Goal: Find contact information: Obtain details needed to contact an individual or organization

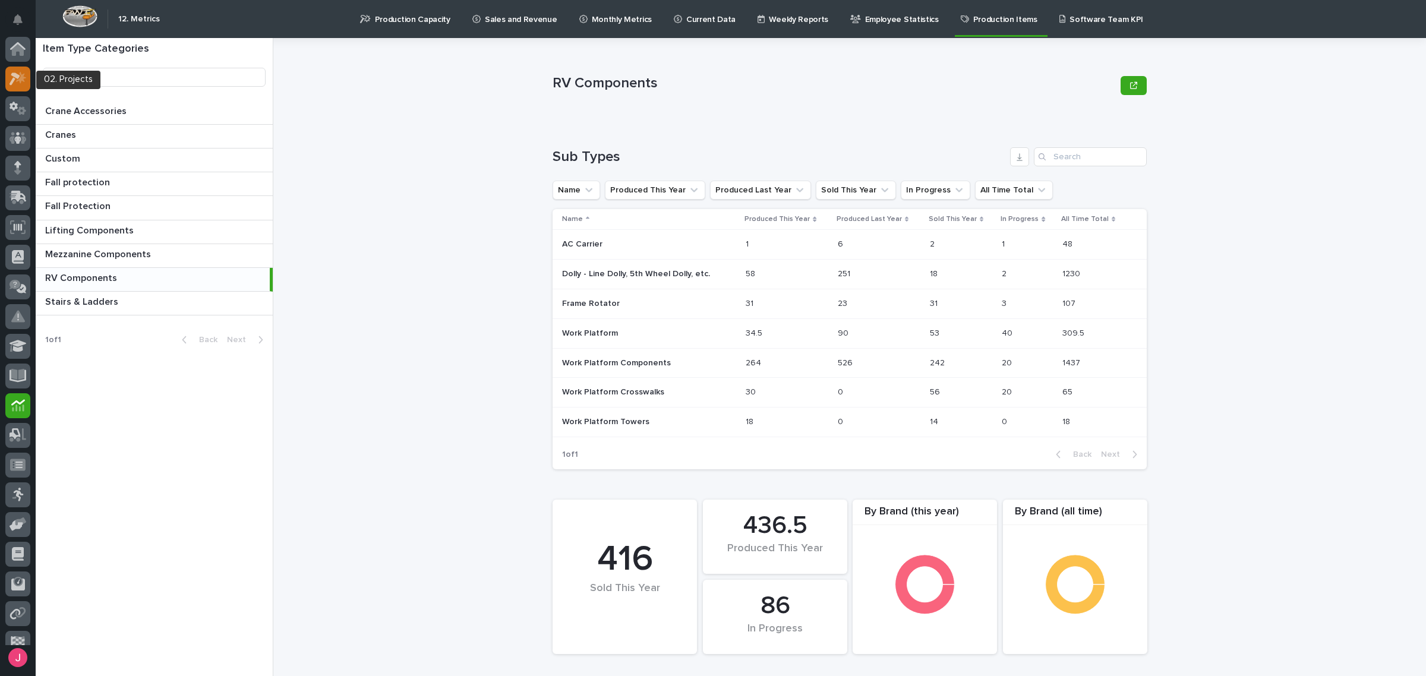
click at [20, 75] on icon at bounding box center [18, 79] width 17 height 14
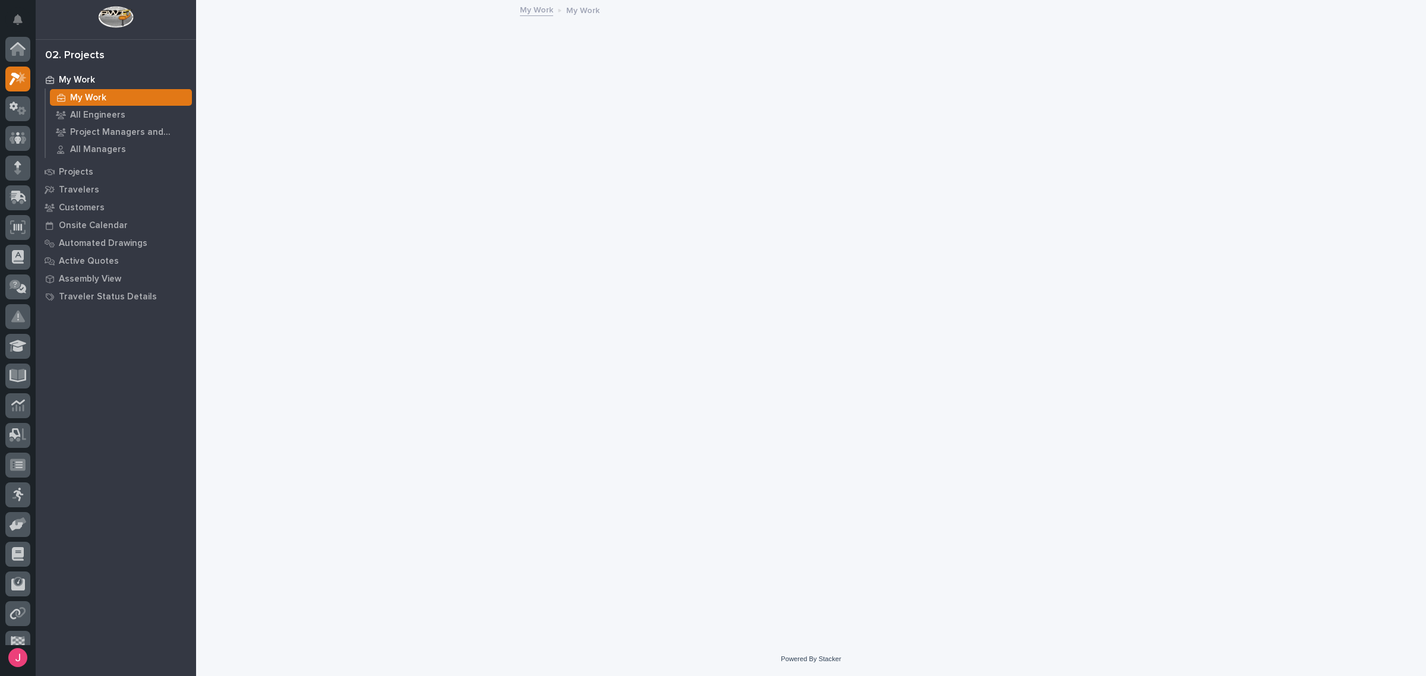
scroll to position [30, 0]
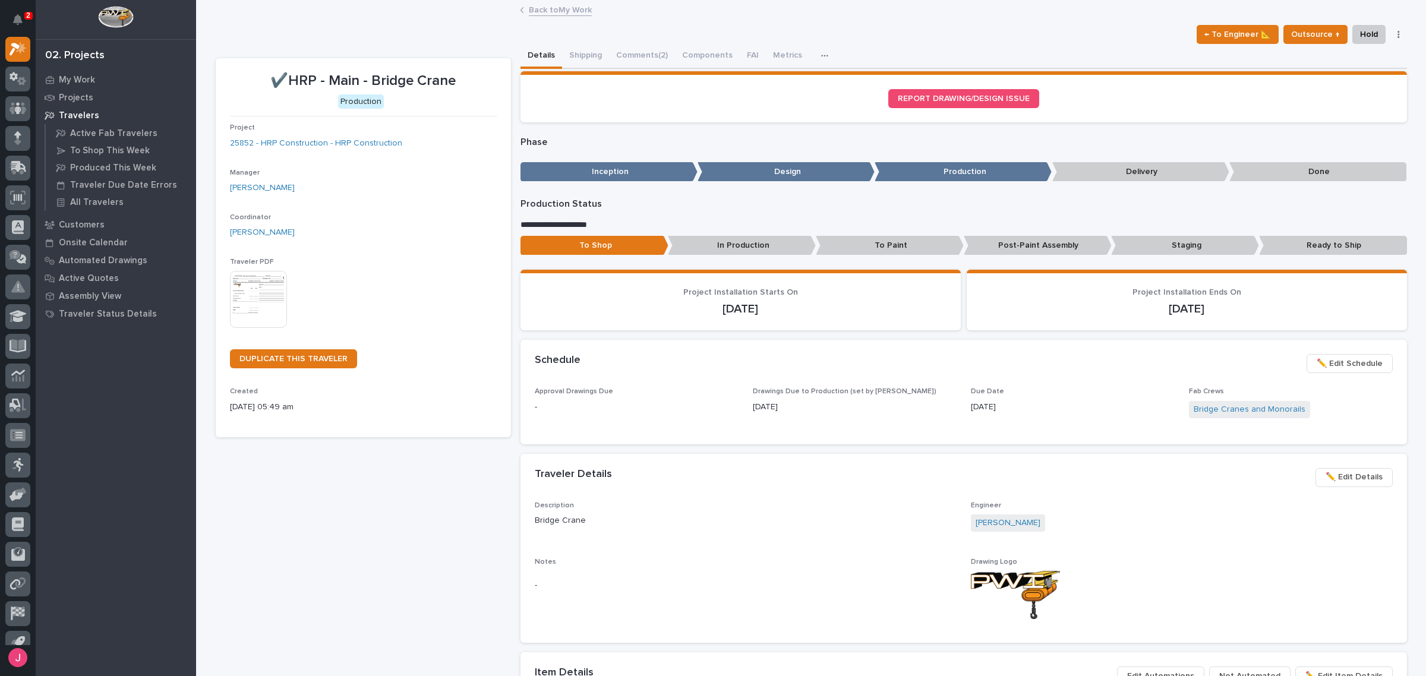
click at [529, 12] on link "Back to My Work" at bounding box center [560, 9] width 63 height 14
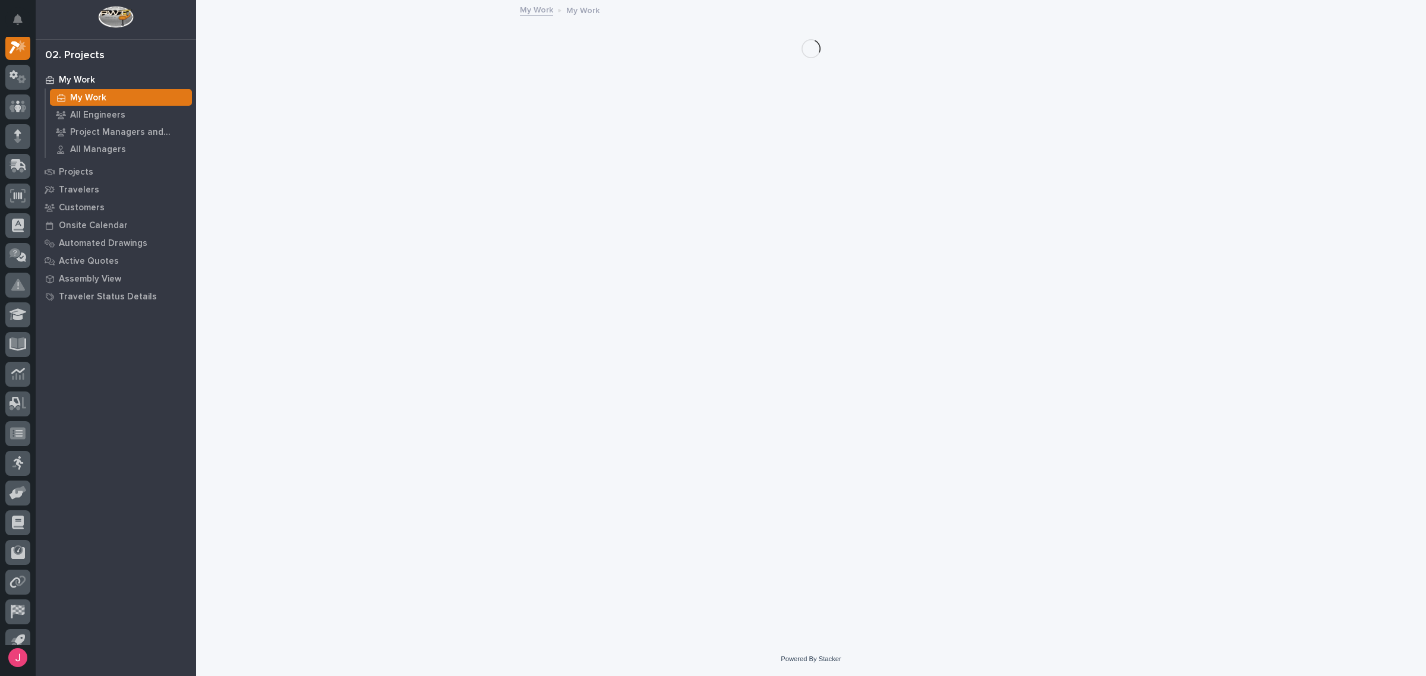
scroll to position [30, 0]
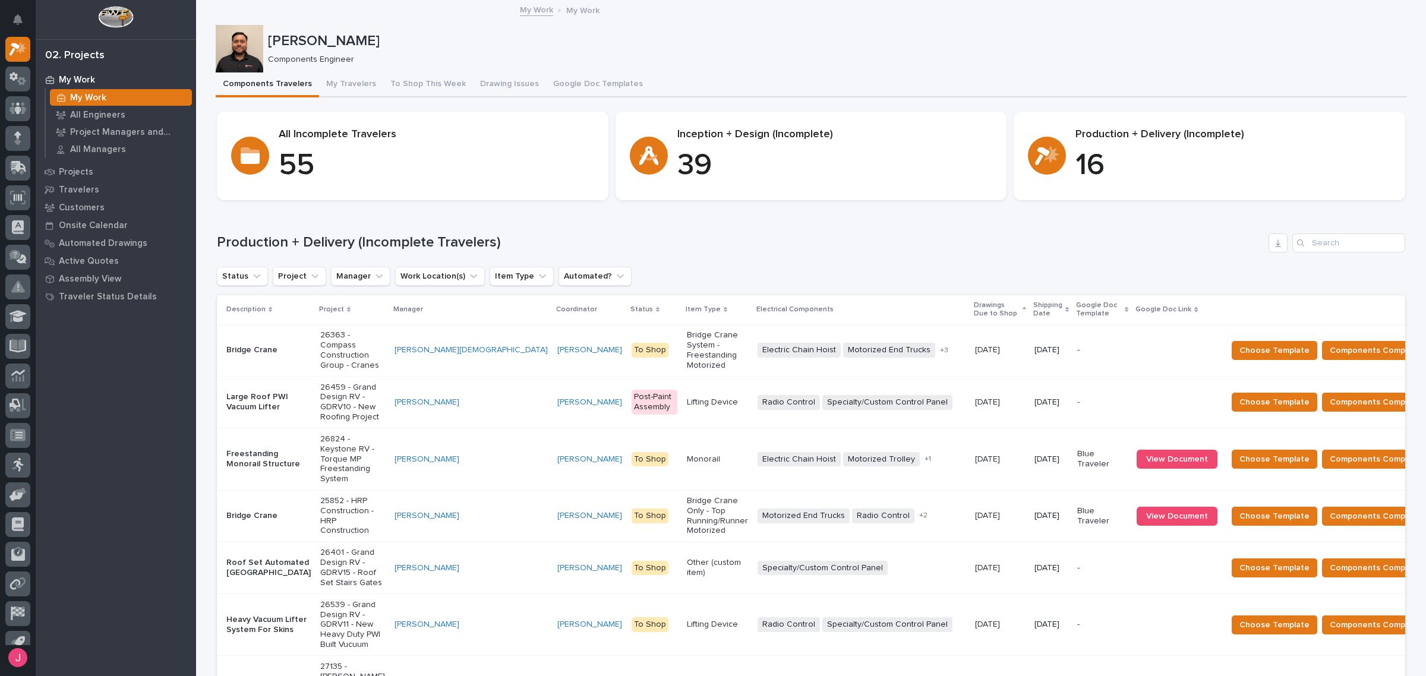
click at [1033, 313] on p "Shipping Date" at bounding box center [1047, 310] width 29 height 22
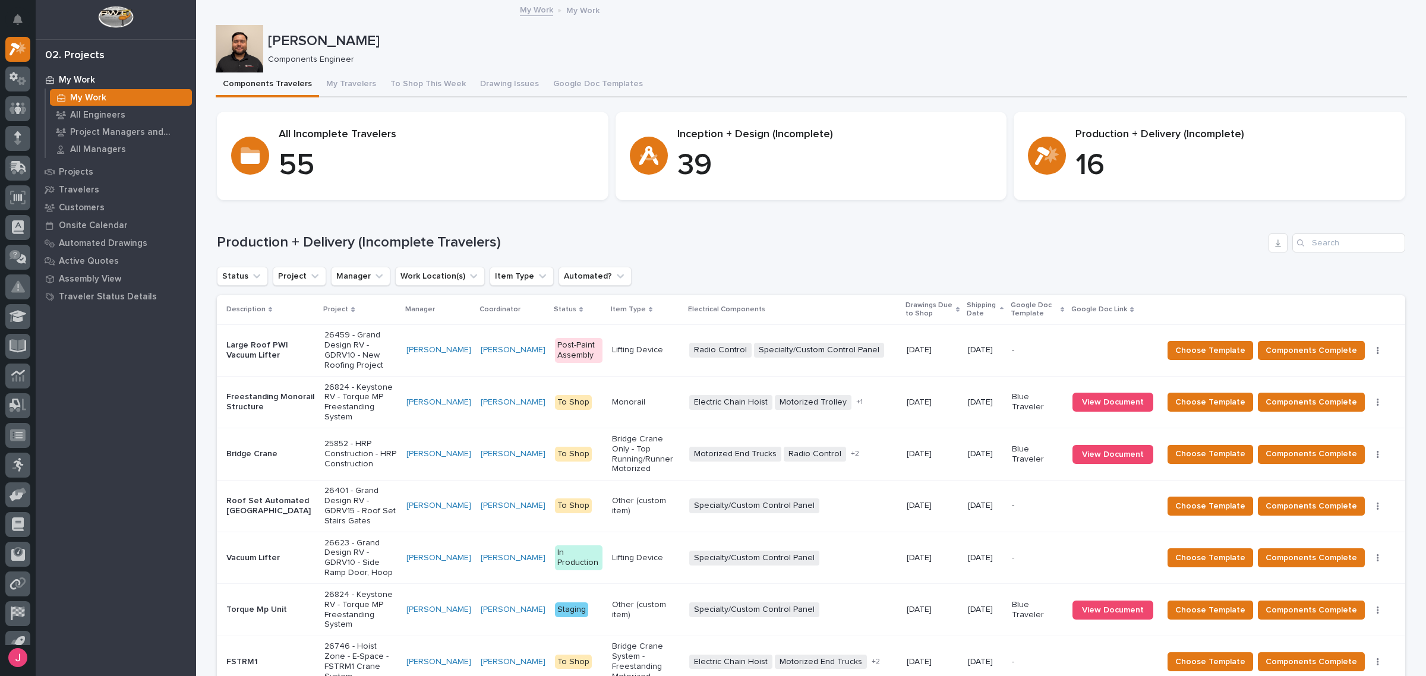
click at [809, 235] on h1 "Production + Delivery (Incomplete Travelers)" at bounding box center [740, 242] width 1047 height 17
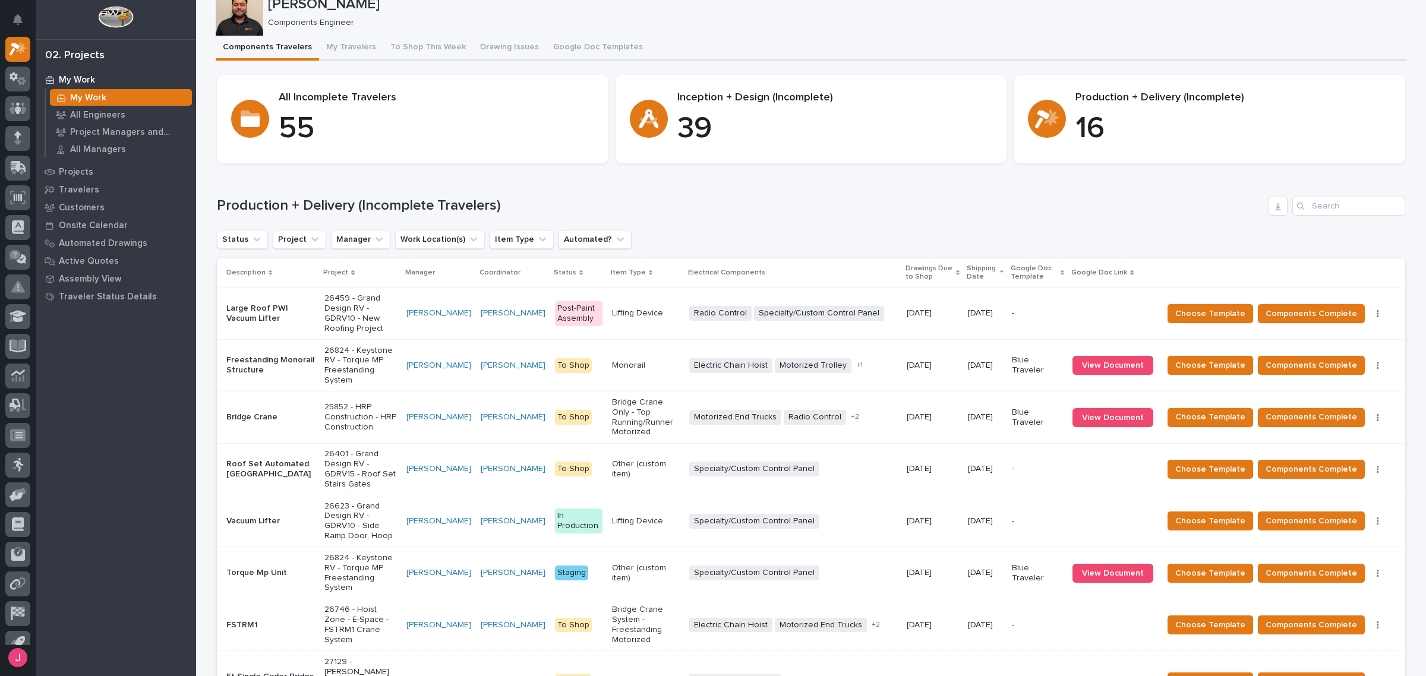
scroll to position [223, 0]
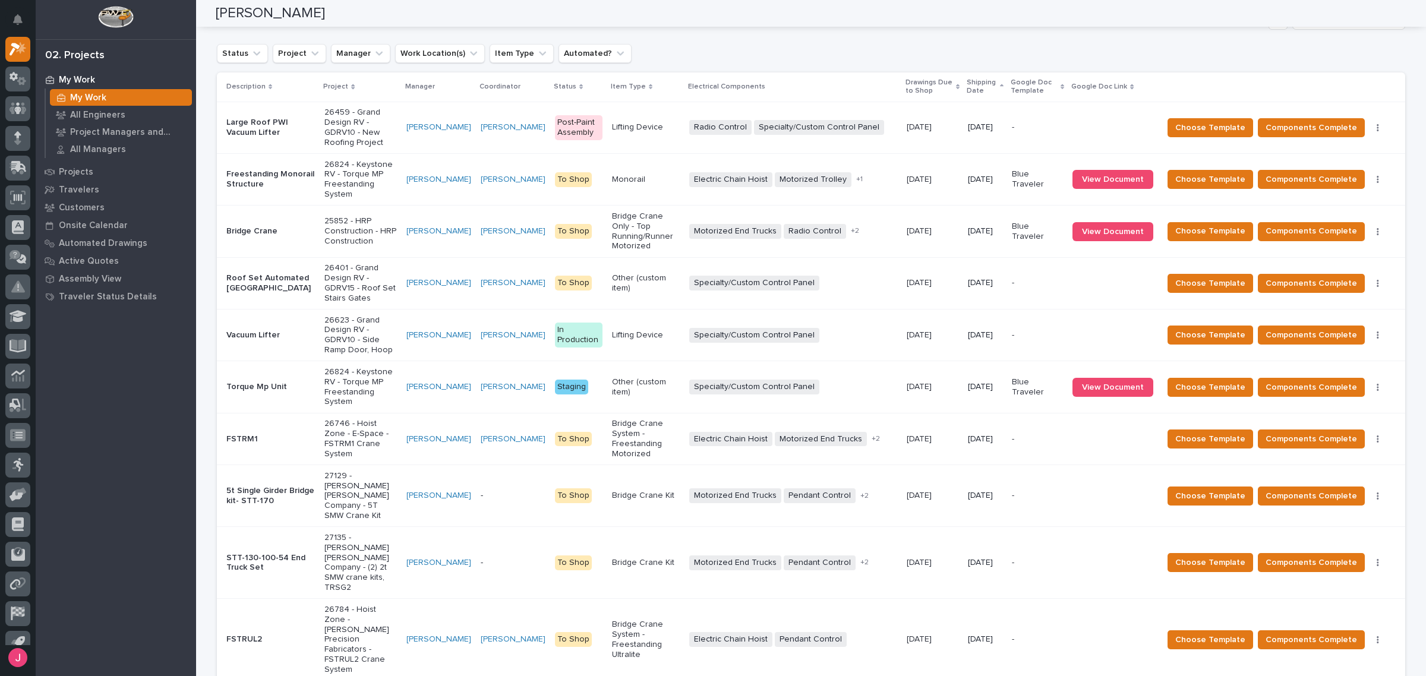
drag, startPoint x: 444, startPoint y: 459, endPoint x: 176, endPoint y: 467, distance: 267.5
click at [176, 467] on div "My Work My Work All Engineers Project Managers and Engineers All Managers Proje…" at bounding box center [116, 373] width 160 height 605
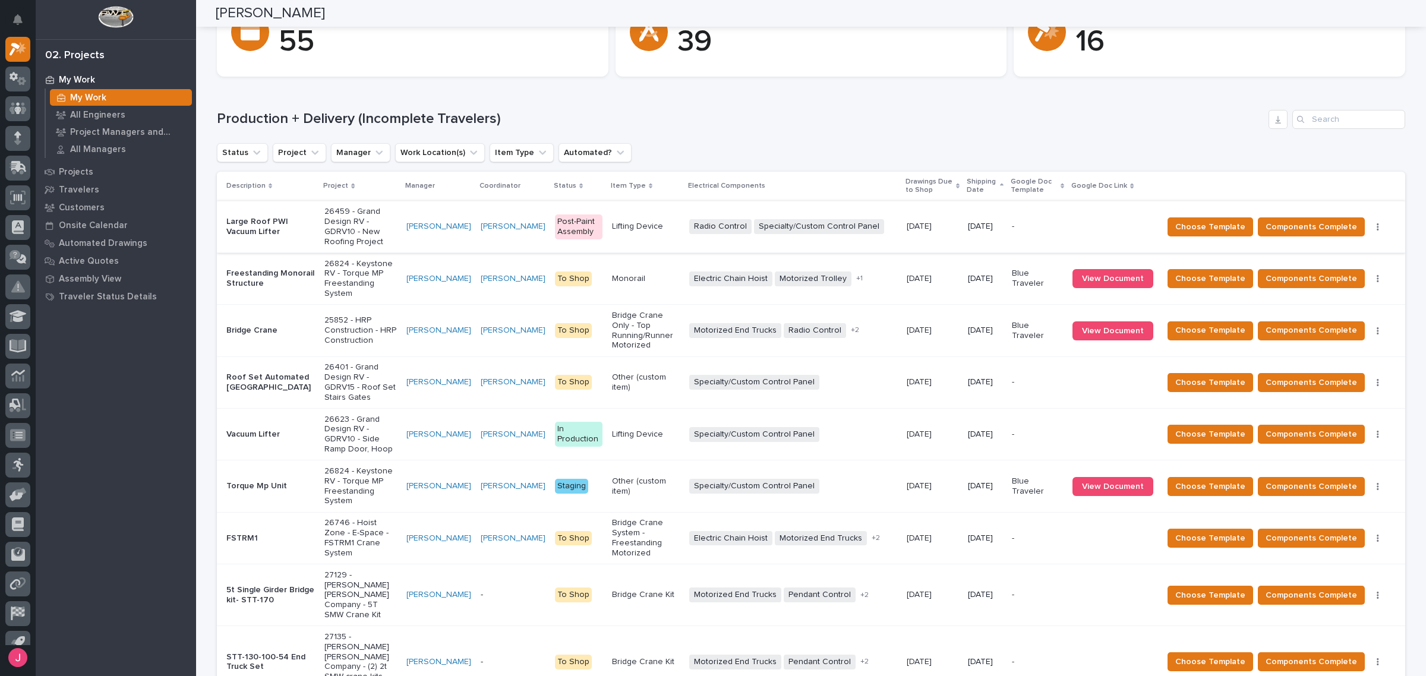
scroll to position [0, 0]
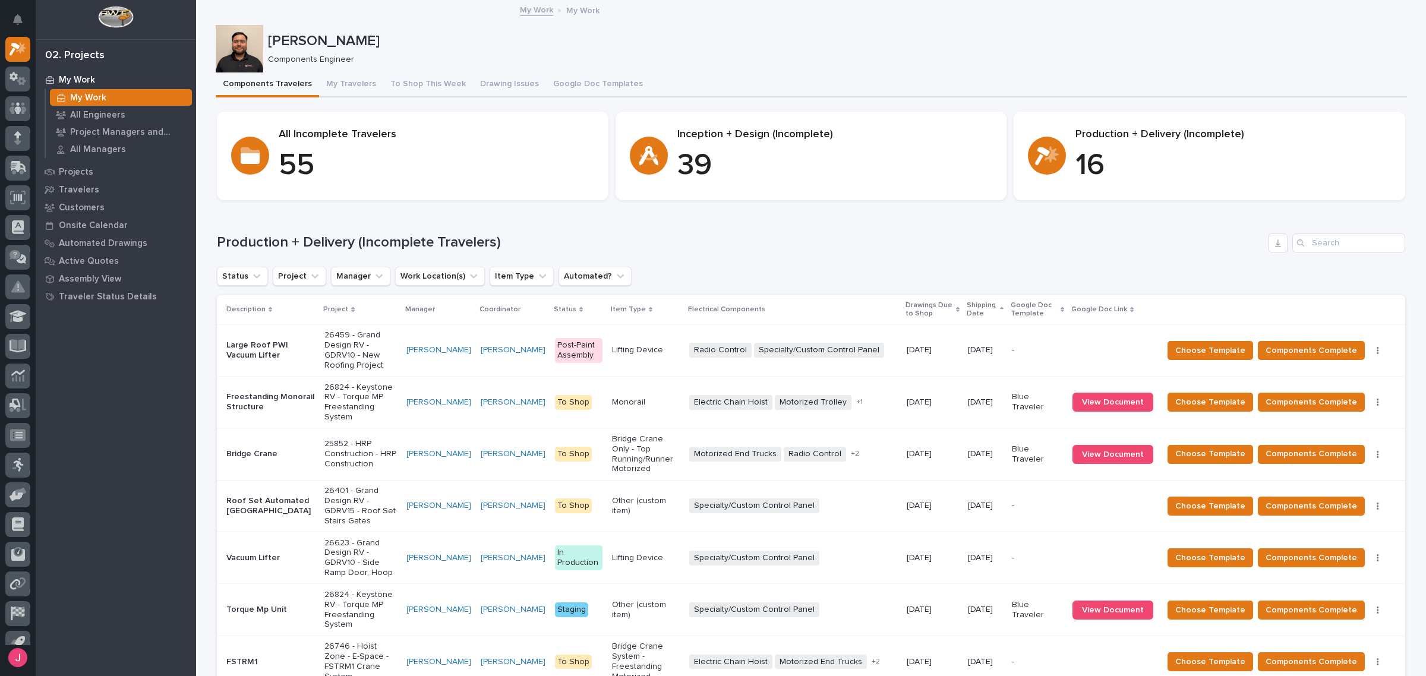
click at [773, 252] on div "Production + Delivery (Incomplete Travelers) Status Project Manager Work Locati…" at bounding box center [811, 584] width 1188 height 703
click at [807, 90] on div "Components Travelers My Travelers To Shop This Week Drawing Issues Google Doc T…" at bounding box center [811, 84] width 1191 height 25
click at [803, 55] on p "Components Engineer" at bounding box center [832, 60] width 1129 height 10
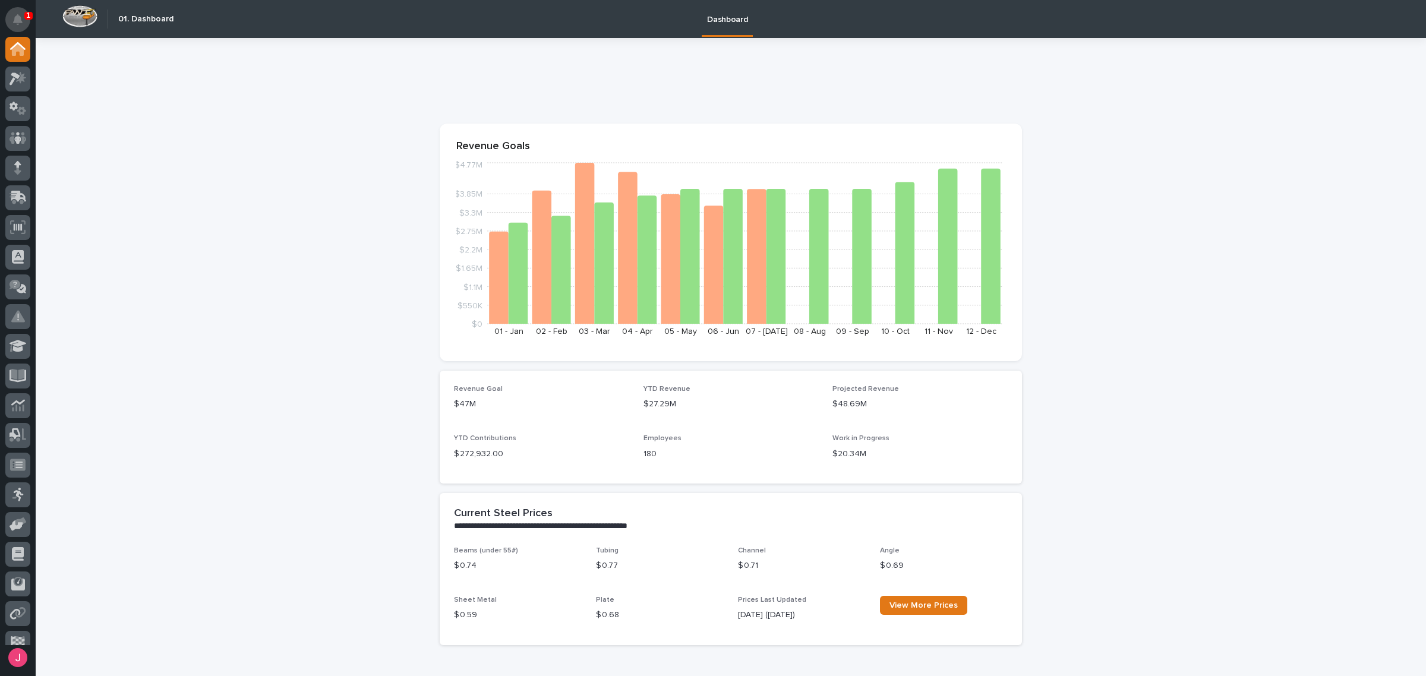
click at [21, 21] on icon "Notifications" at bounding box center [18, 19] width 10 height 11
click at [12, 132] on icon at bounding box center [18, 138] width 17 height 12
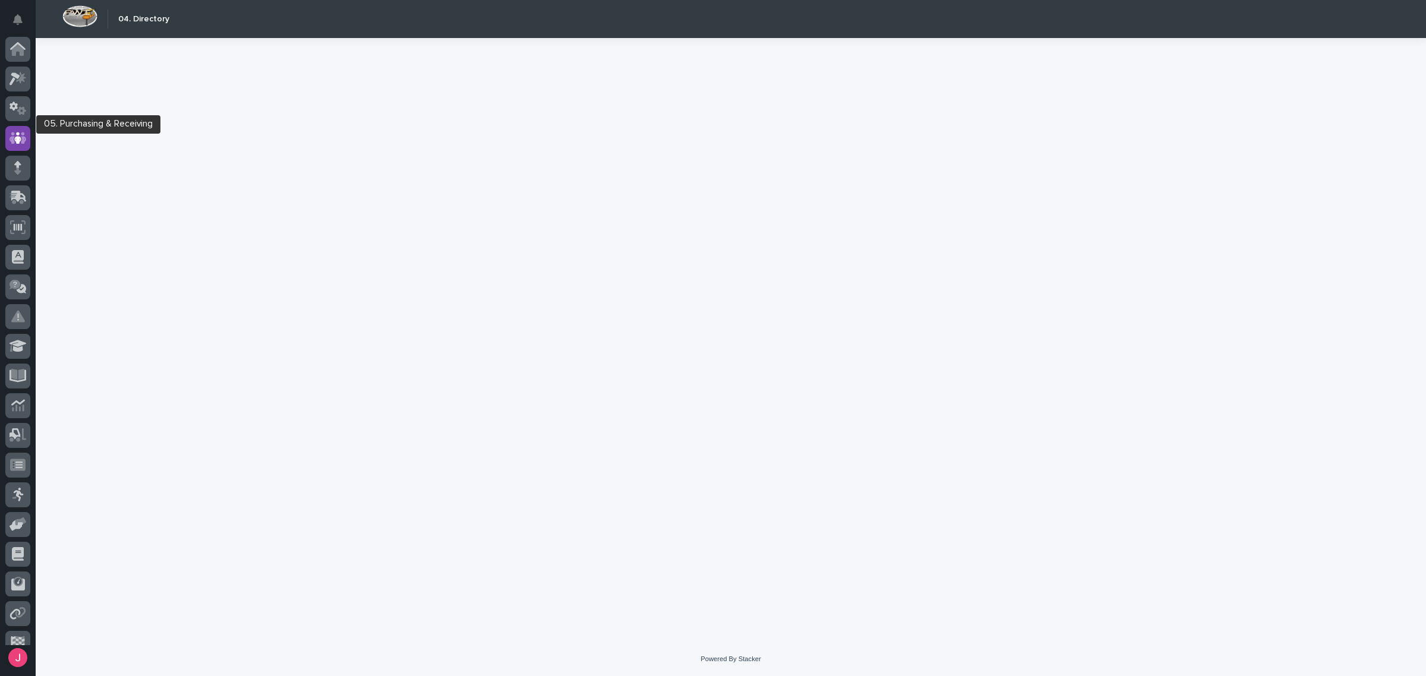
scroll to position [45, 0]
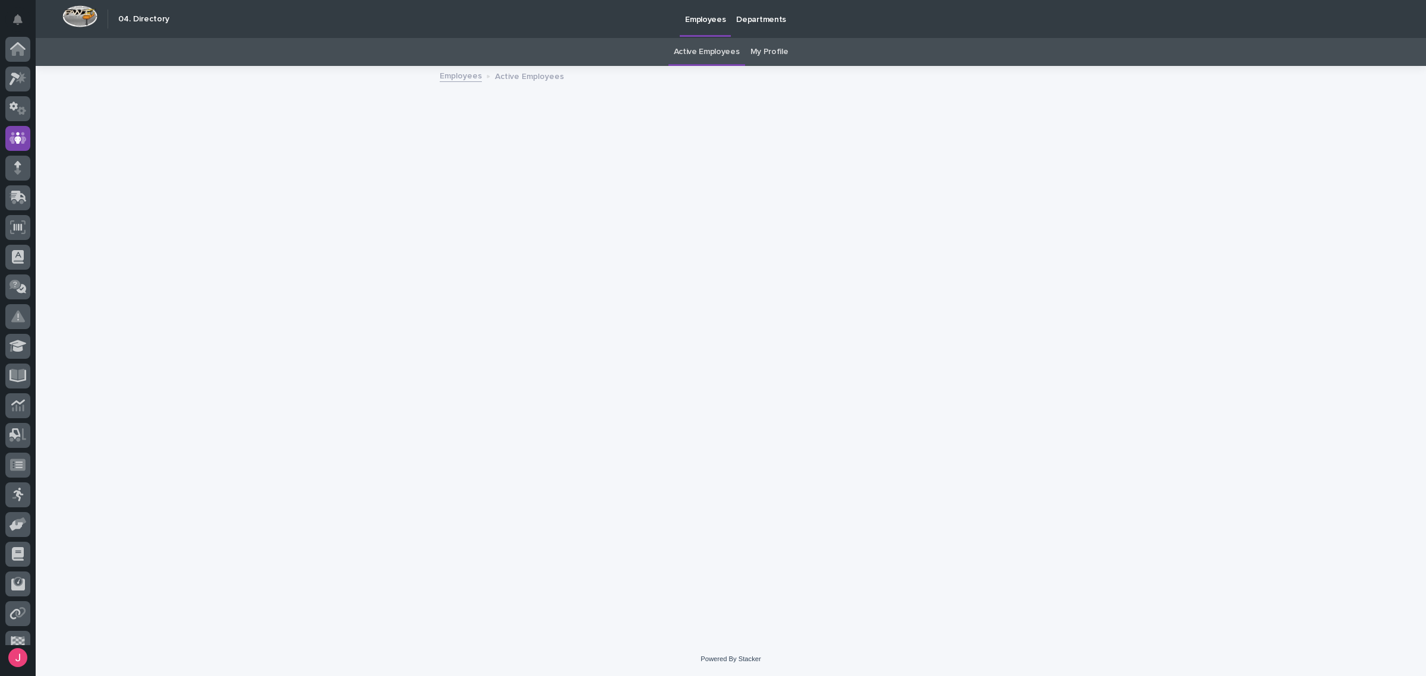
scroll to position [45, 0]
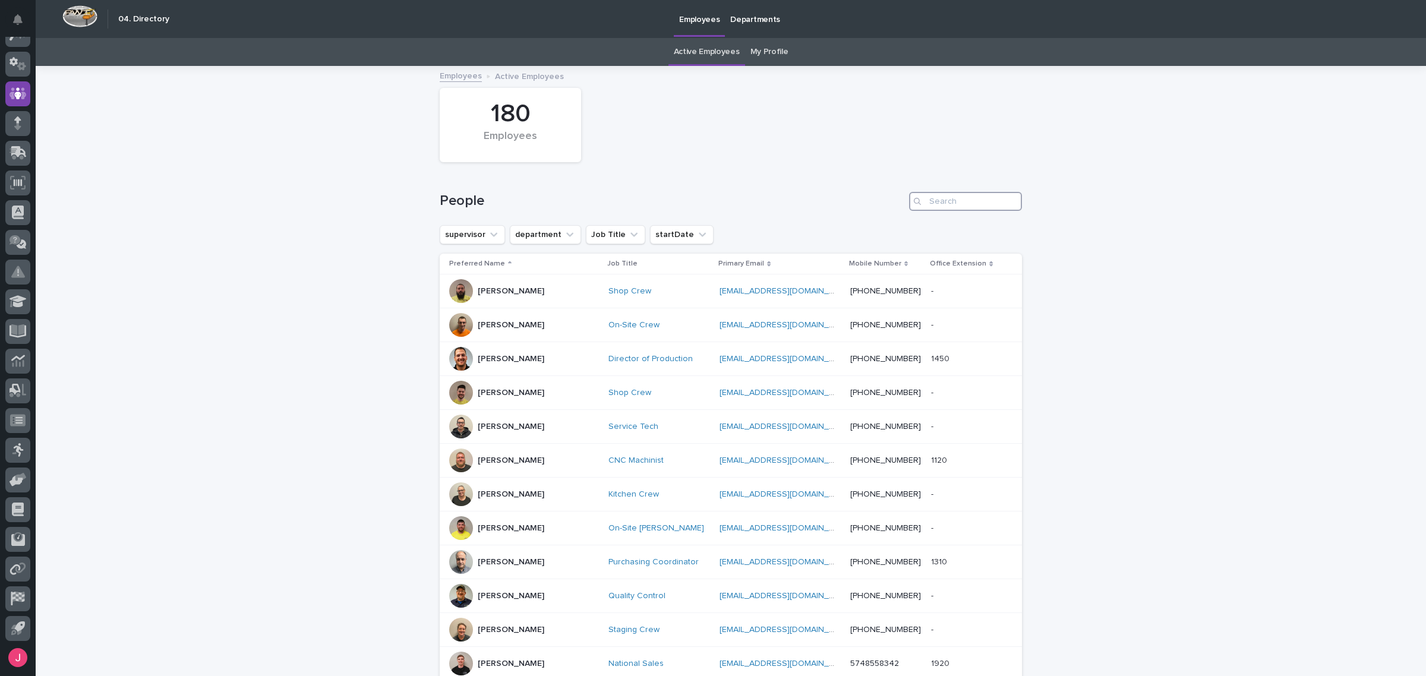
click at [934, 194] on input "Search" at bounding box center [965, 201] width 113 height 19
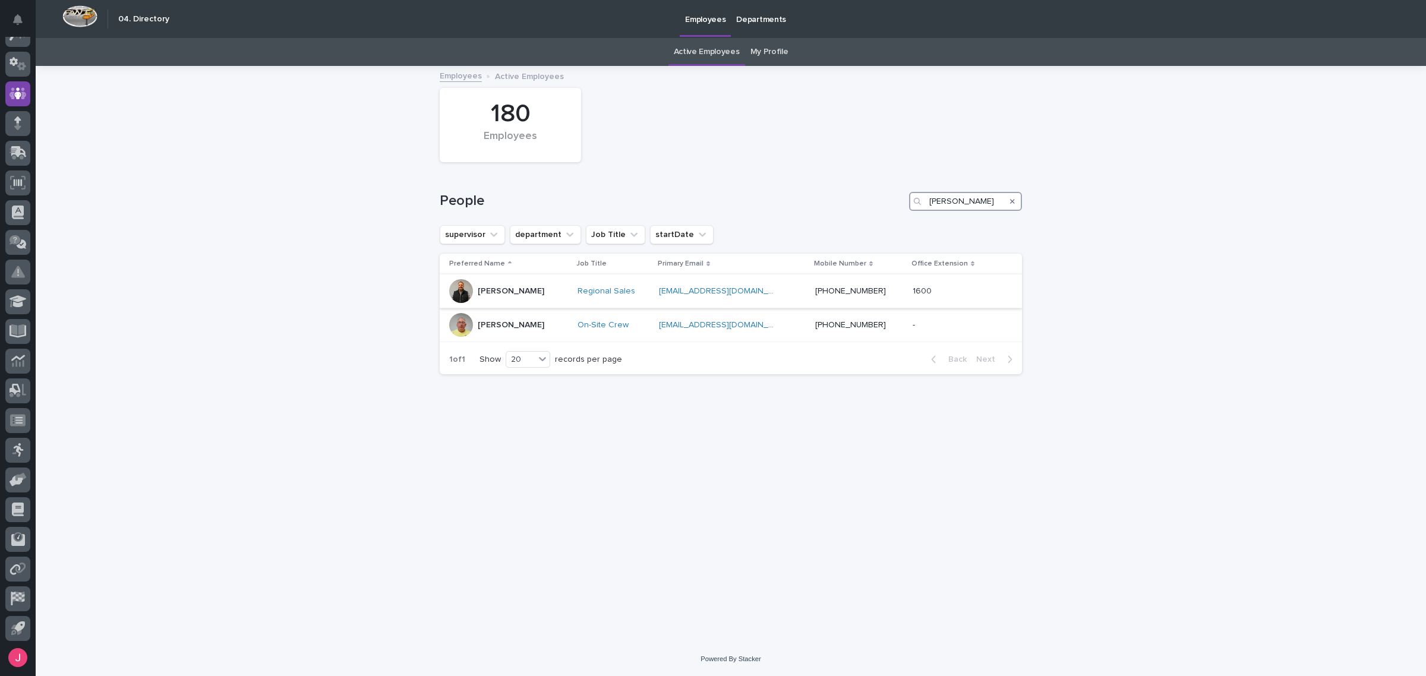
type input "jim"
click at [860, 294] on p "(574) 780 3809" at bounding box center [859, 291] width 88 height 10
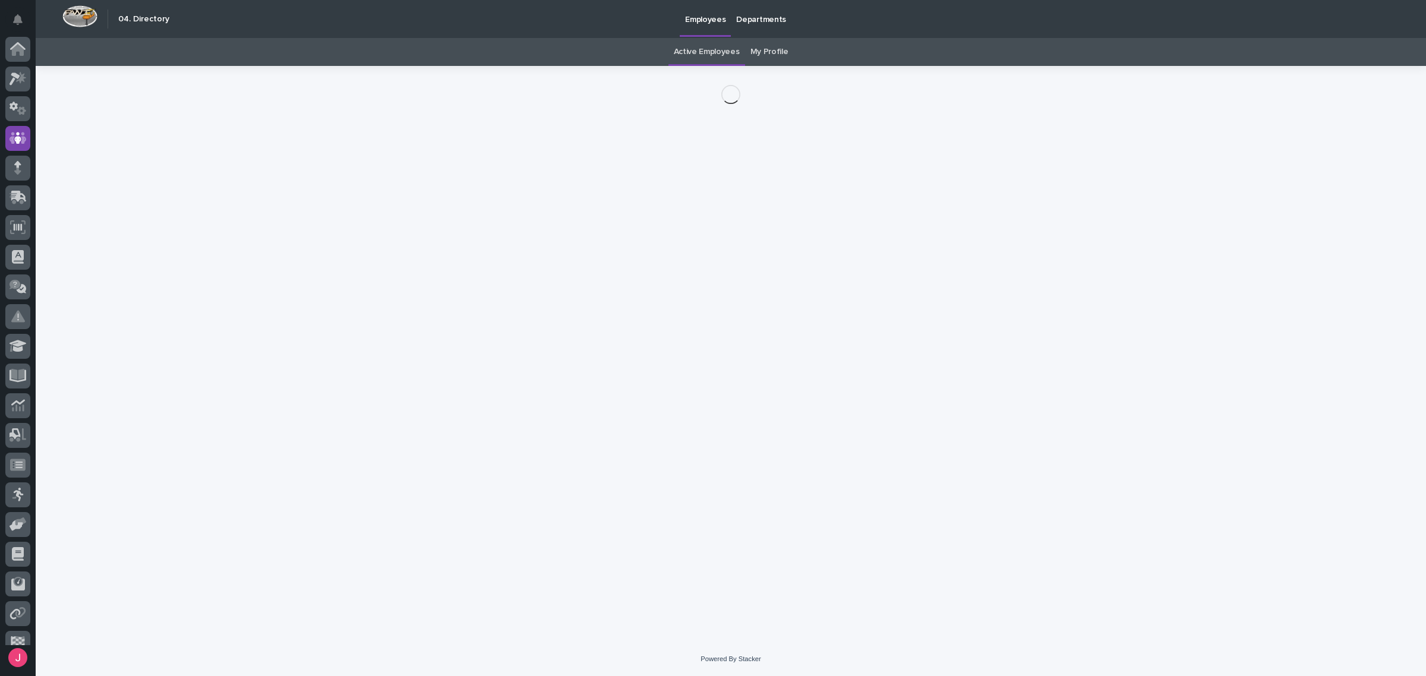
scroll to position [45, 0]
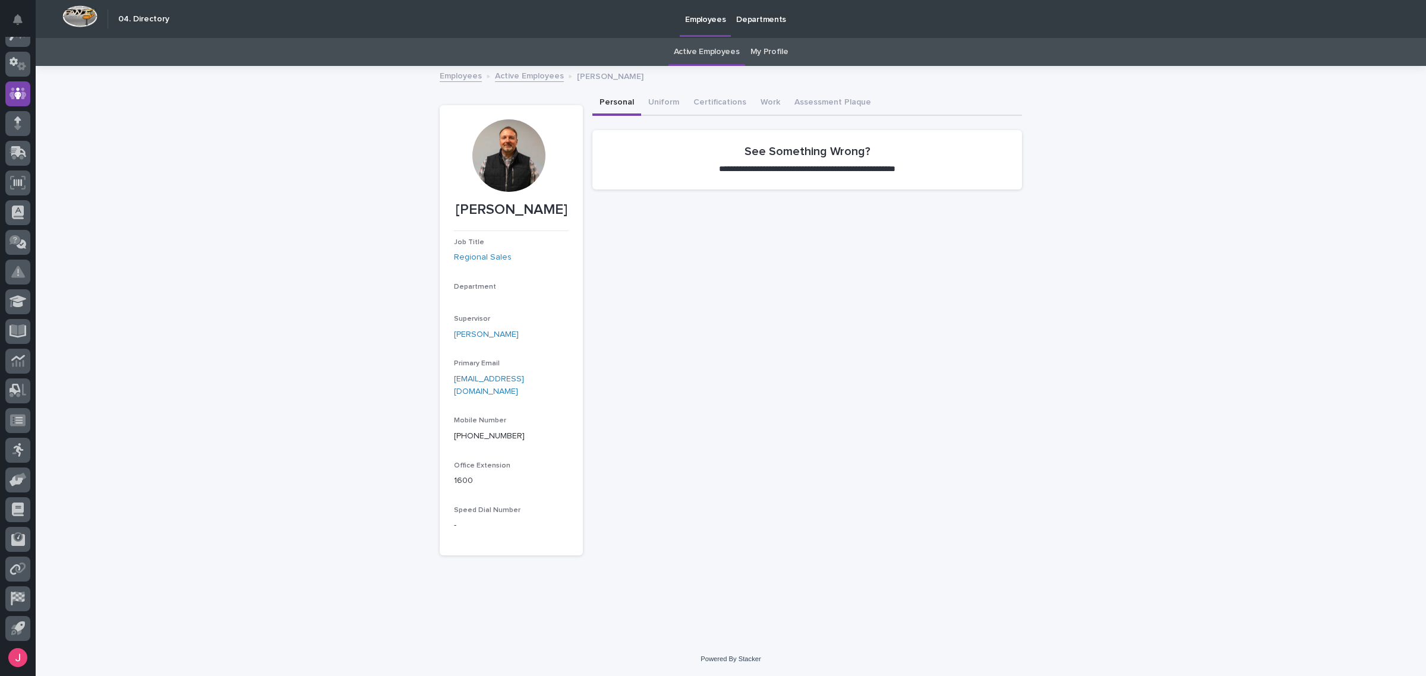
click at [501, 169] on div at bounding box center [508, 155] width 72 height 72
click at [674, 93] on button "Uniform" at bounding box center [663, 103] width 45 height 25
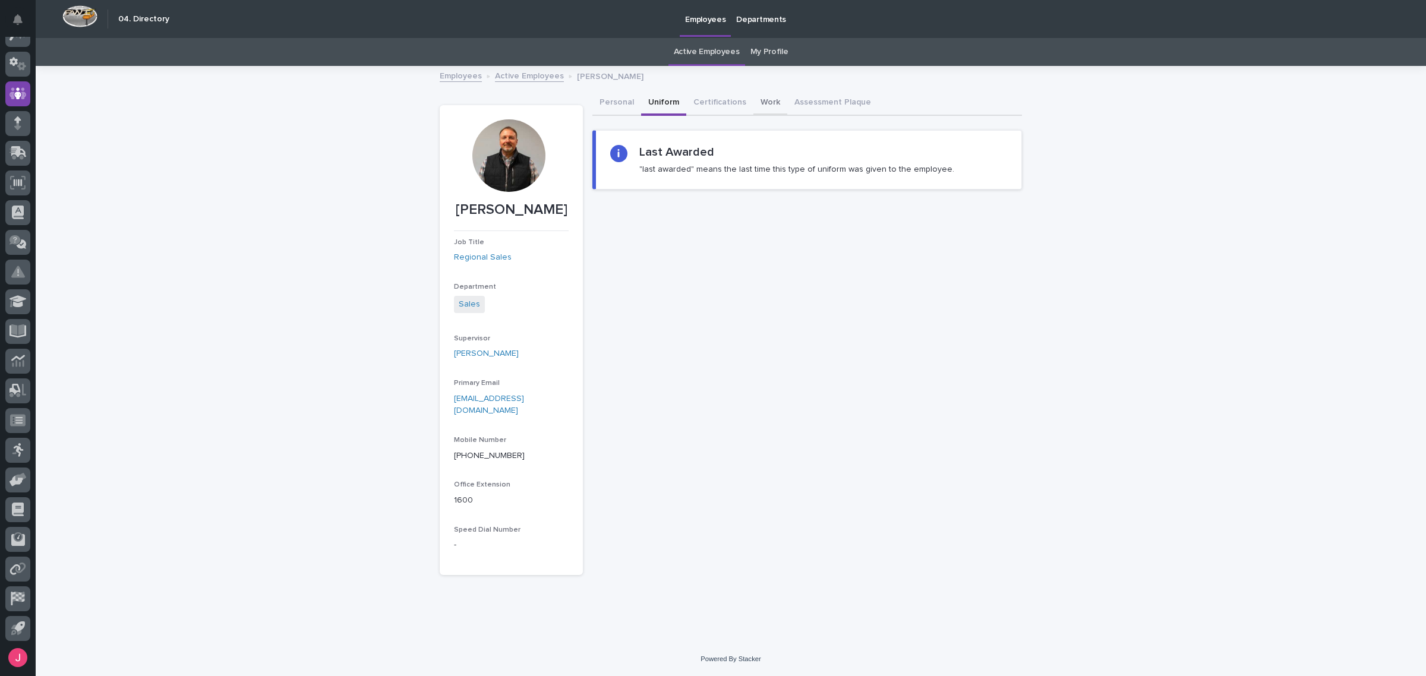
click at [755, 102] on button "Work" at bounding box center [770, 103] width 34 height 25
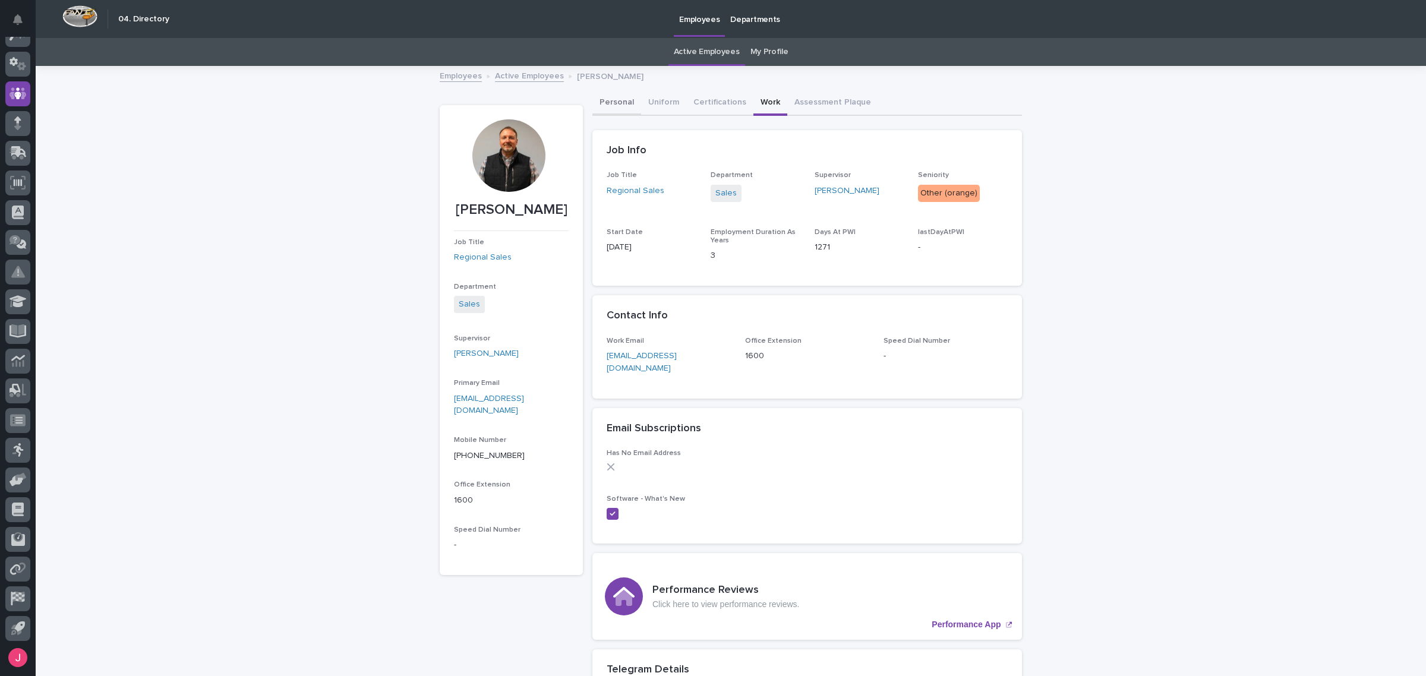
click at [607, 111] on button "Personal" at bounding box center [616, 103] width 49 height 25
